Goal: Check status: Check status

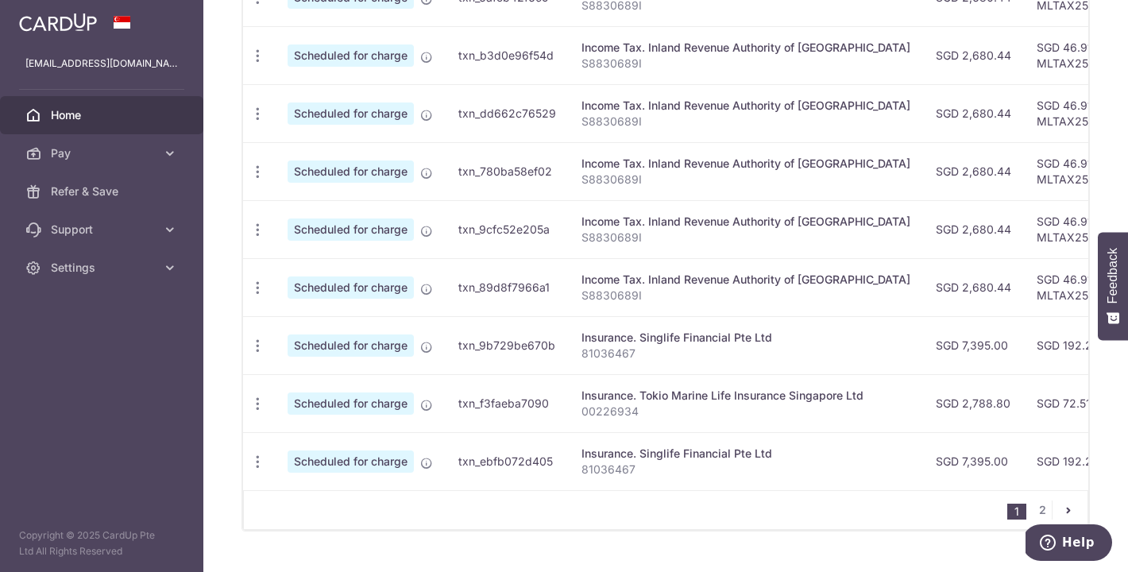
scroll to position [656, 0]
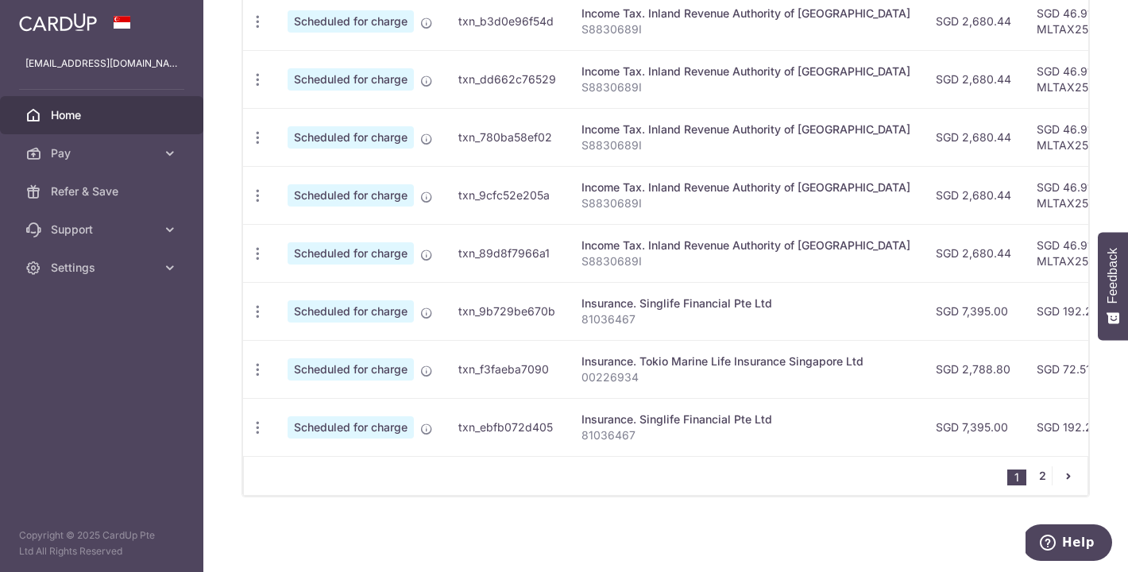
click at [1044, 478] on link "2" at bounding box center [1042, 475] width 19 height 19
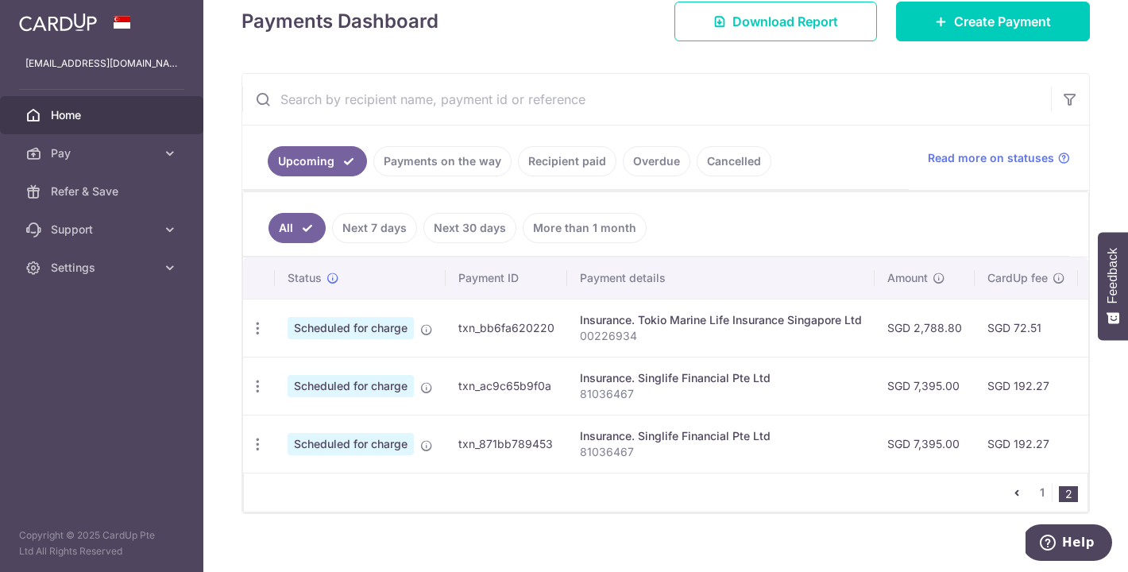
scroll to position [238, 0]
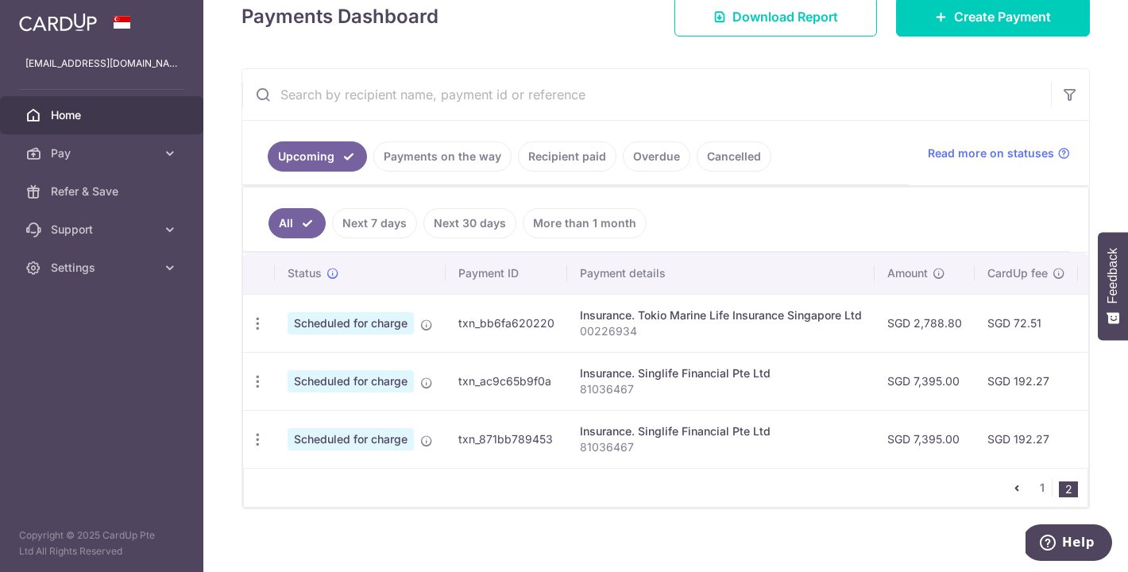
click at [580, 159] on link "Recipient paid" at bounding box center [567, 156] width 99 height 30
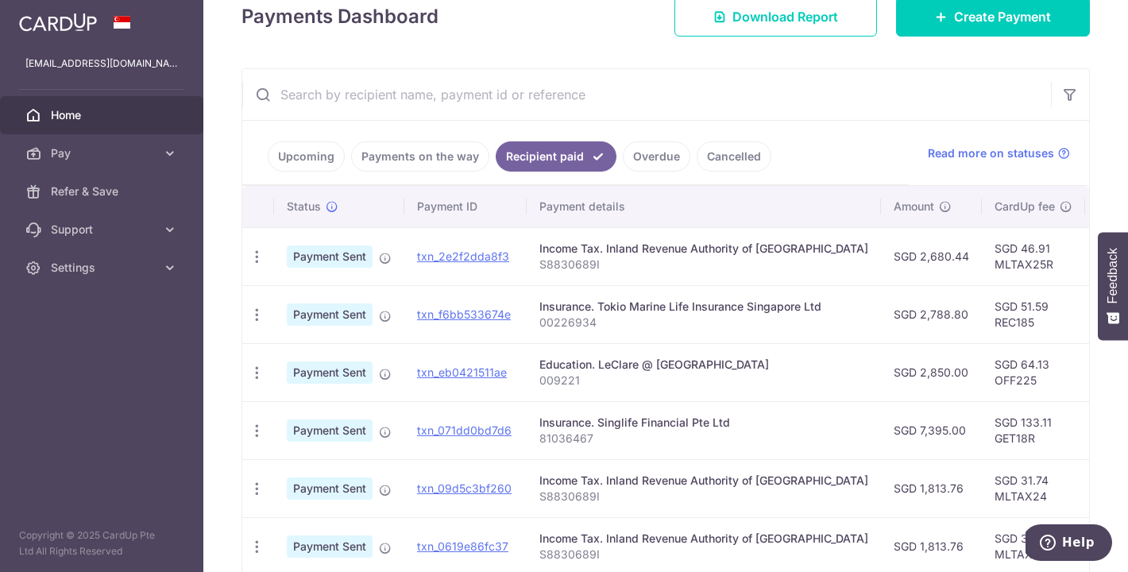
scroll to position [258, 0]
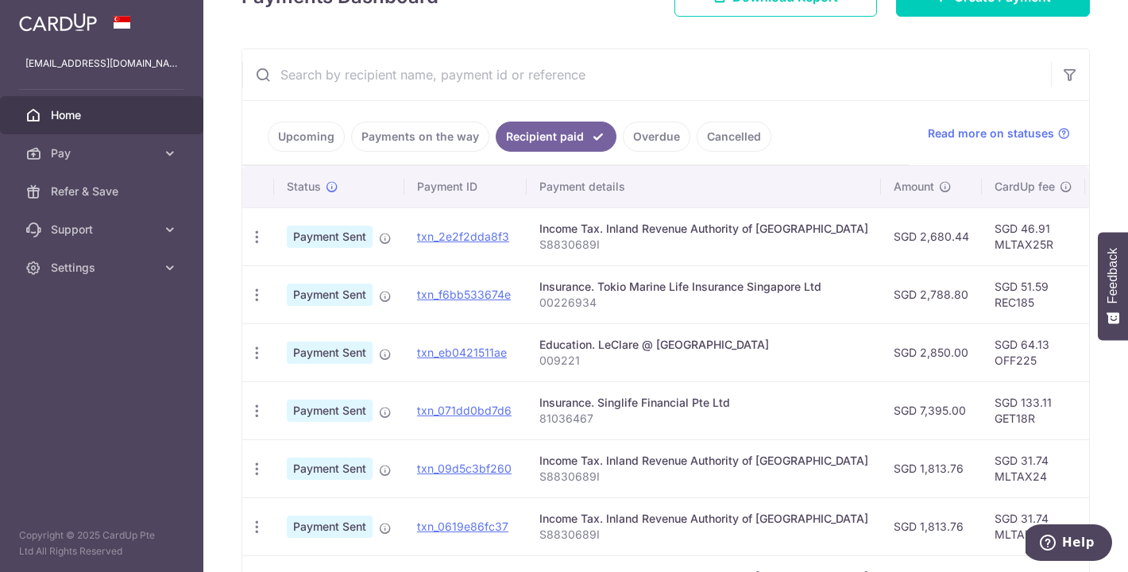
drag, startPoint x: 541, startPoint y: 342, endPoint x: 692, endPoint y: 342, distance: 151.0
click at [692, 342] on div "Education. LeClare @ [GEOGRAPHIC_DATA]" at bounding box center [704, 345] width 329 height 16
click at [691, 343] on div "Education. LeClare @ [GEOGRAPHIC_DATA]" at bounding box center [704, 345] width 329 height 16
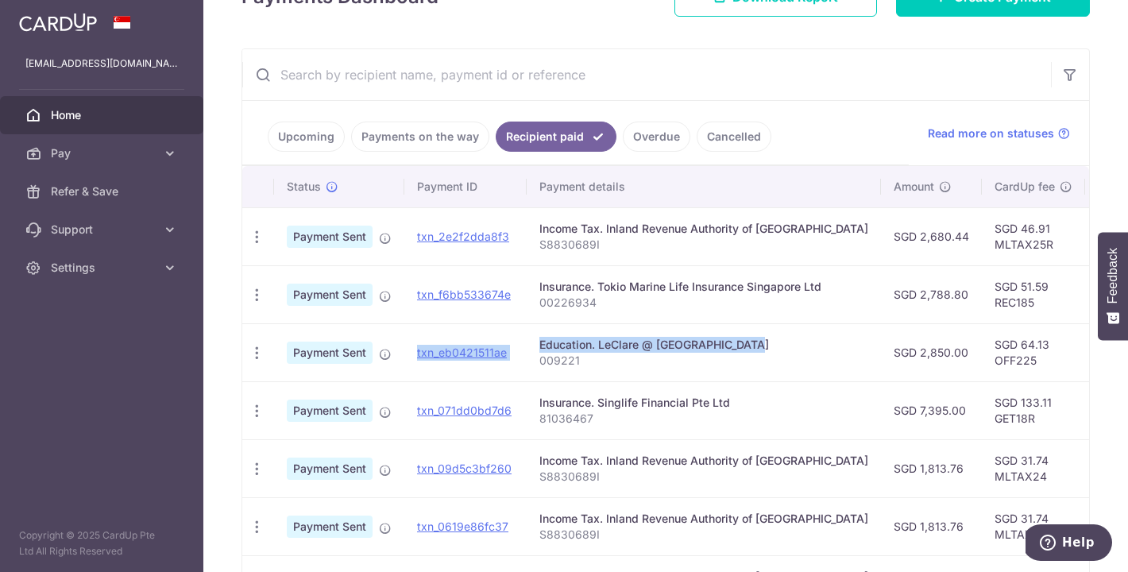
drag, startPoint x: 705, startPoint y: 345, endPoint x: 517, endPoint y: 341, distance: 187.6
click at [517, 341] on tr "PDF Receipt Payment Sent txn_eb0421511ae Education. LeClare @ [GEOGRAPHIC_DATA]…" at bounding box center [873, 352] width 1263 height 58
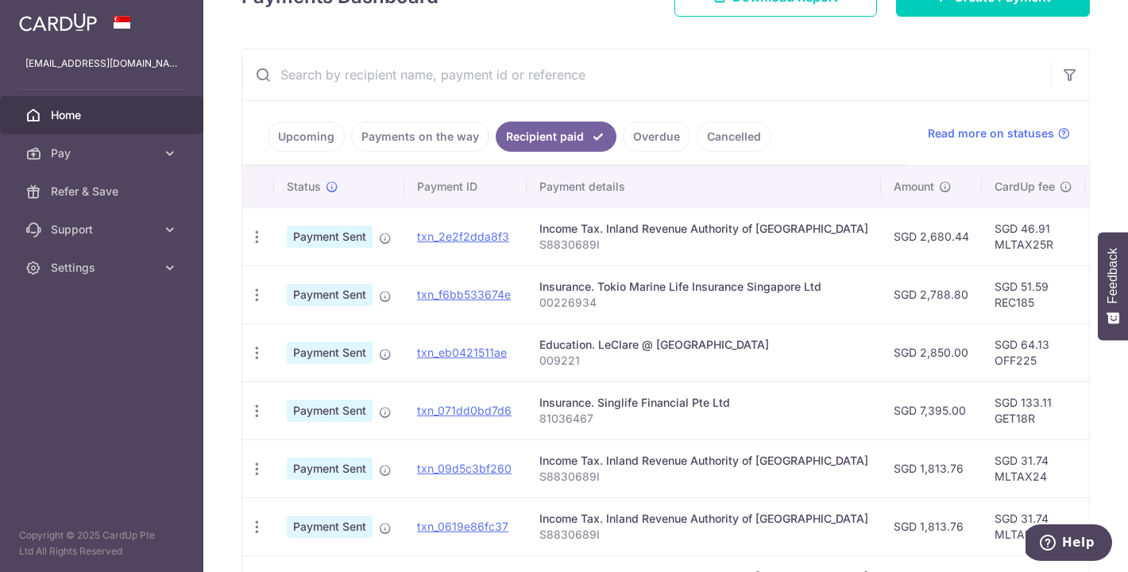
click at [541, 357] on p "009221" at bounding box center [704, 361] width 329 height 16
drag, startPoint x: 698, startPoint y: 345, endPoint x: 595, endPoint y: 342, distance: 103.3
click at [595, 342] on div "Education. LeClare @ [GEOGRAPHIC_DATA]" at bounding box center [704, 345] width 329 height 16
click at [564, 363] on p "009221" at bounding box center [704, 361] width 329 height 16
drag, startPoint x: 578, startPoint y: 361, endPoint x: 535, endPoint y: 363, distance: 43.0
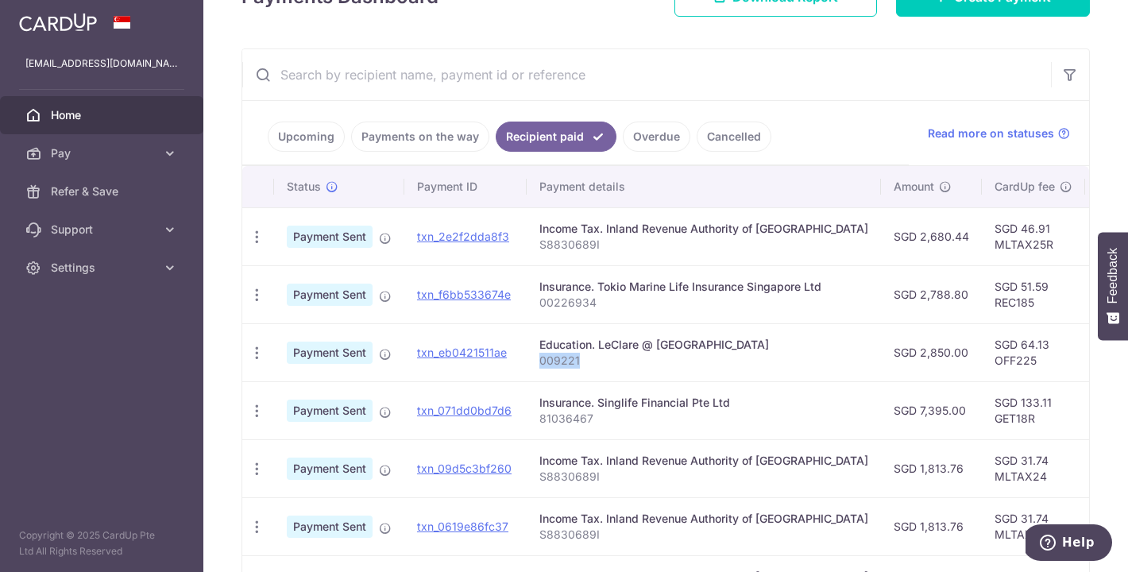
click at [535, 363] on td "Education. LeClare @ [GEOGRAPHIC_DATA] 009221" at bounding box center [704, 352] width 354 height 58
click at [578, 351] on div "Education. LeClare @ [GEOGRAPHIC_DATA]" at bounding box center [704, 345] width 329 height 16
drag, startPoint x: 599, startPoint y: 343, endPoint x: 719, endPoint y: 343, distance: 120.0
click at [719, 343] on div "Education. LeClare @ [GEOGRAPHIC_DATA]" at bounding box center [704, 345] width 329 height 16
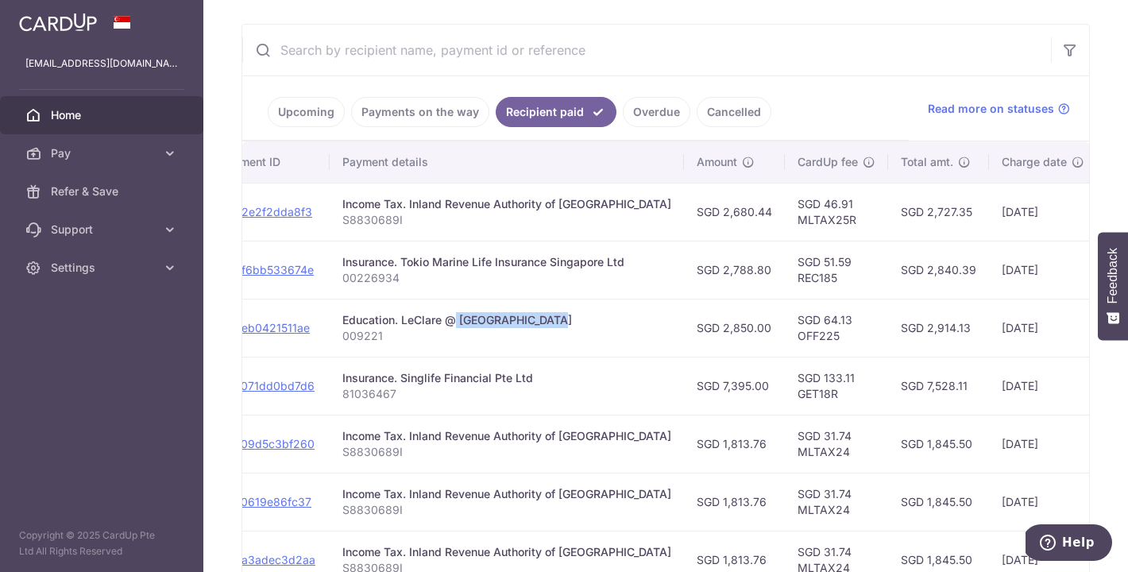
scroll to position [0, 141]
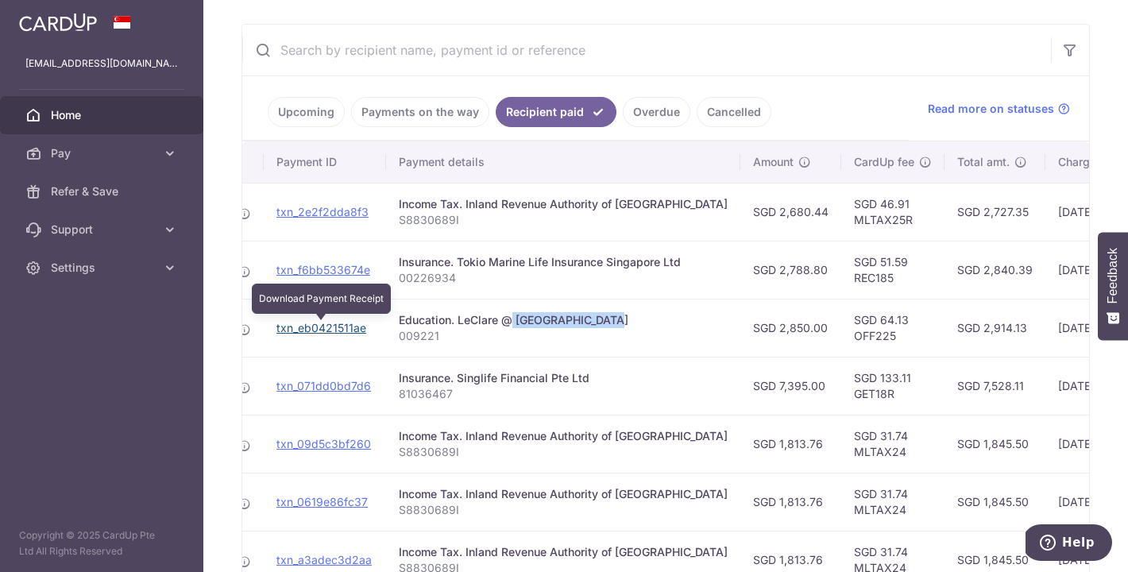
click at [291, 332] on link "txn_eb0421511ae" at bounding box center [322, 328] width 90 height 14
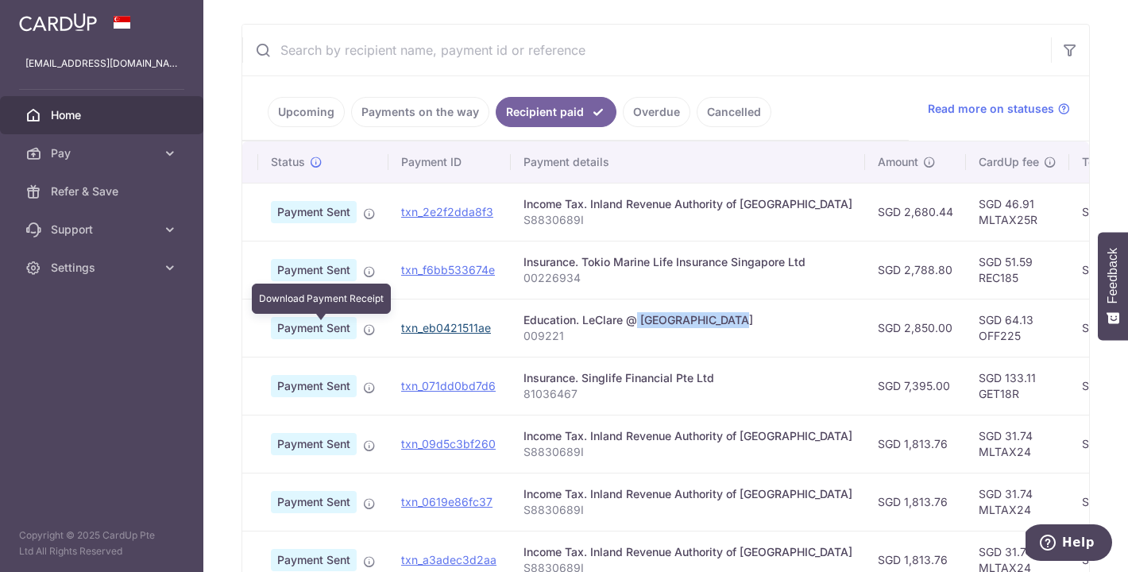
scroll to position [0, 0]
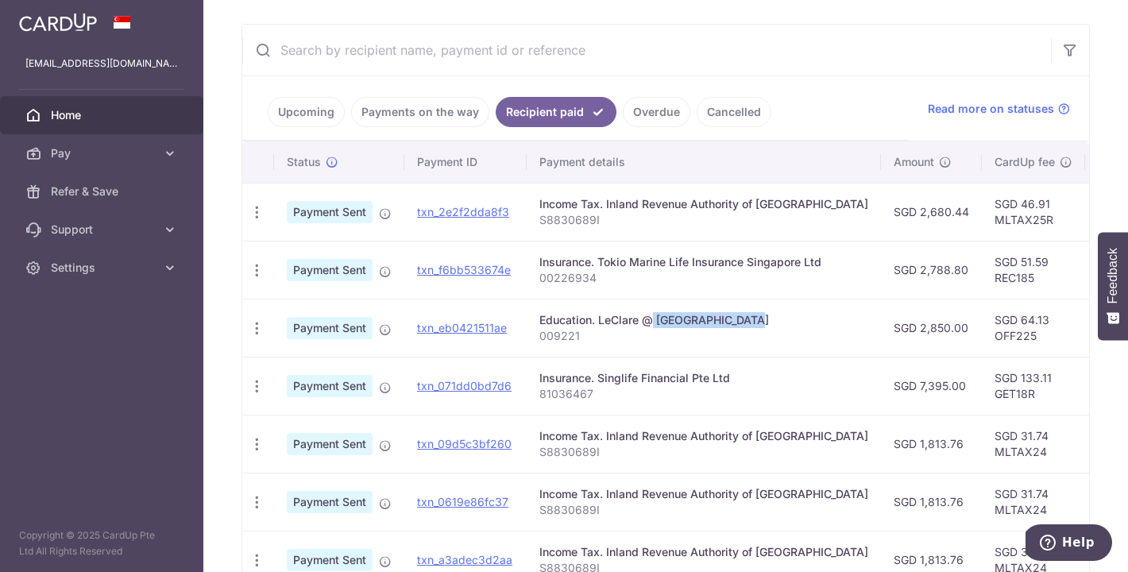
click at [598, 318] on div "Education. LeClare @ [GEOGRAPHIC_DATA]" at bounding box center [704, 320] width 329 height 16
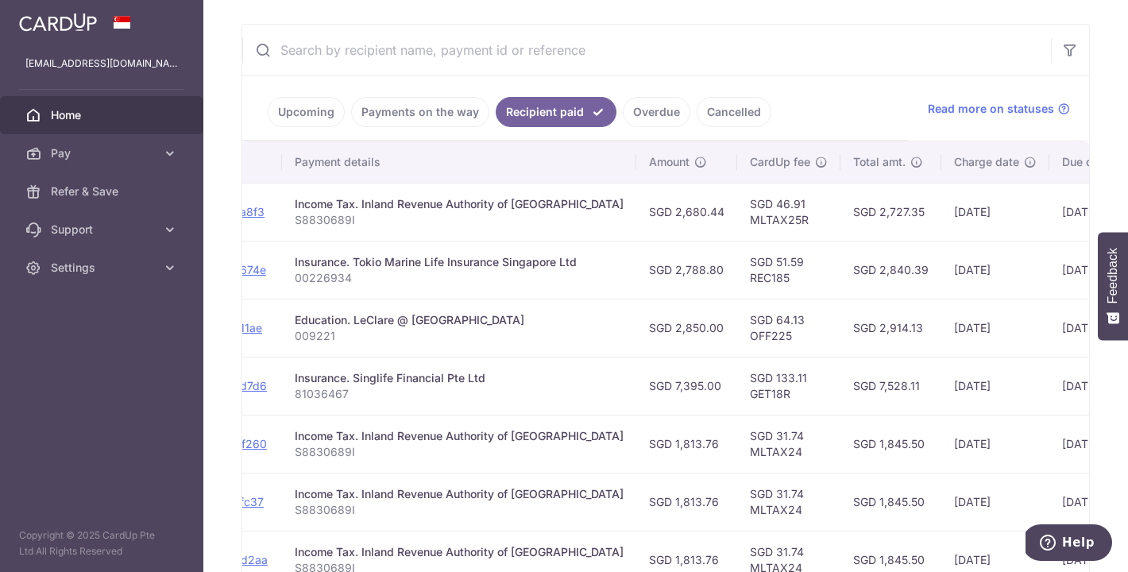
scroll to position [0, 360]
